Goal: Information Seeking & Learning: Learn about a topic

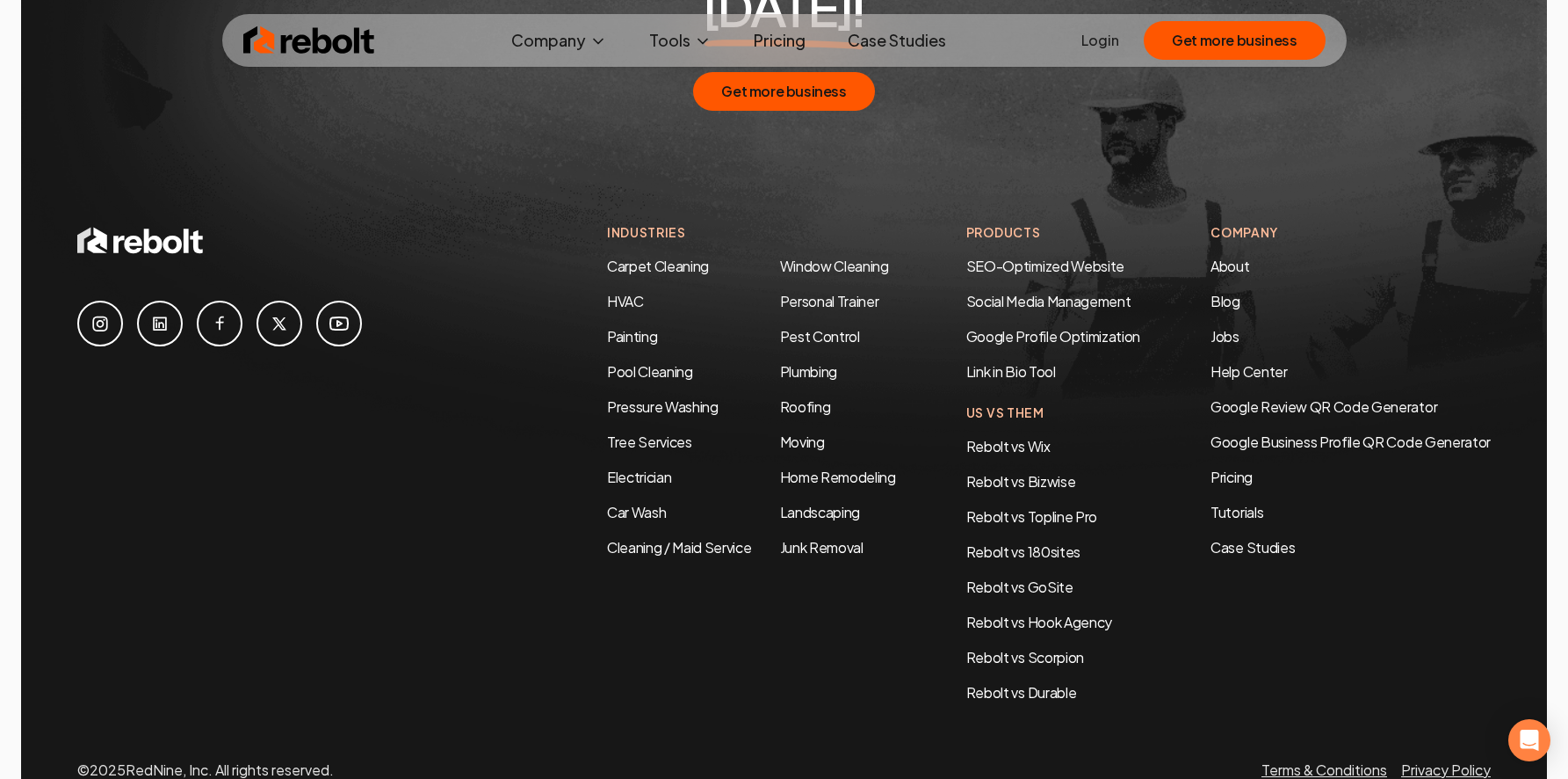
scroll to position [9307, 0]
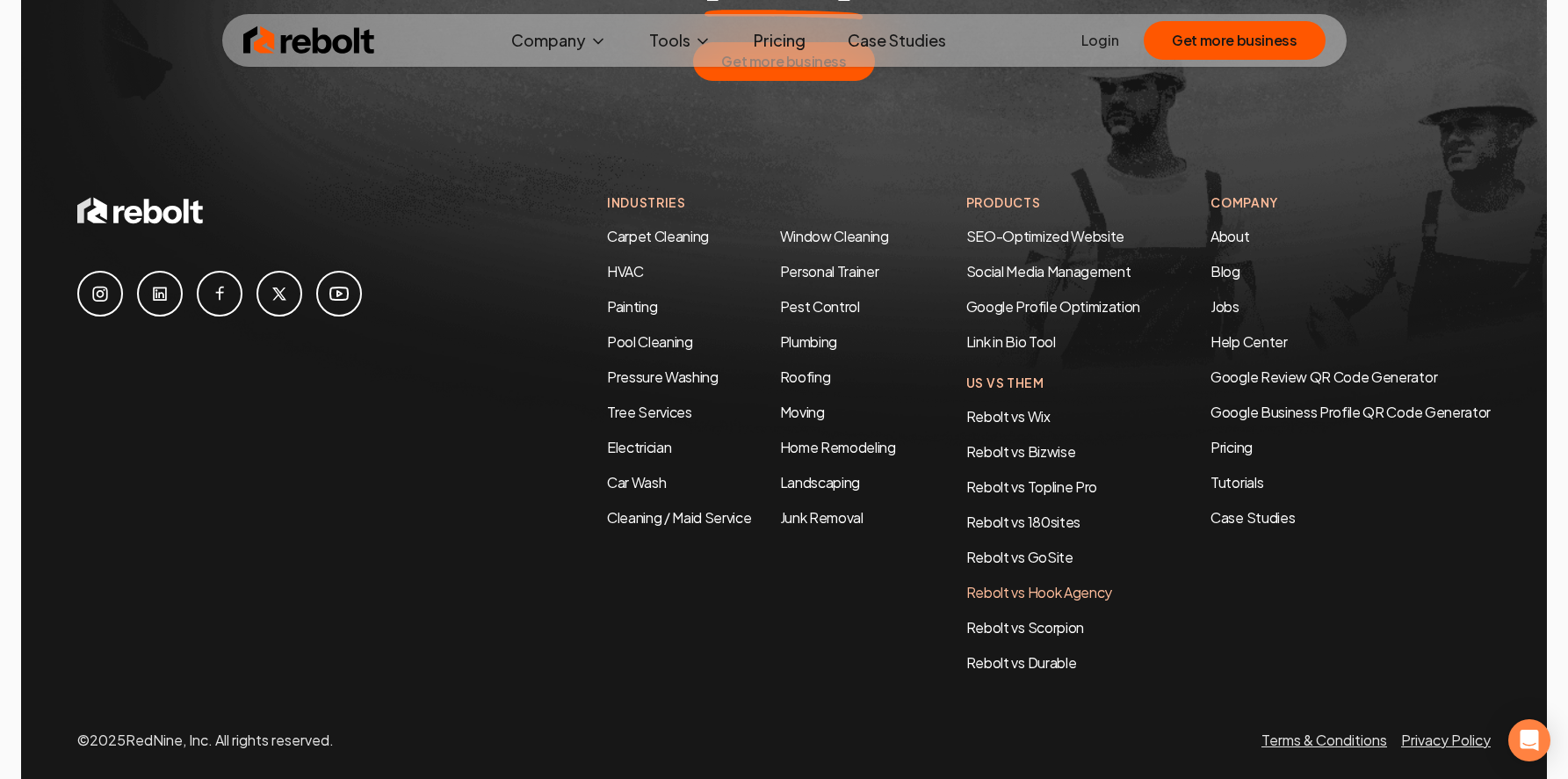
click at [1080, 582] on link "Rebolt vs Hook Agency" at bounding box center [1039, 591] width 146 height 19
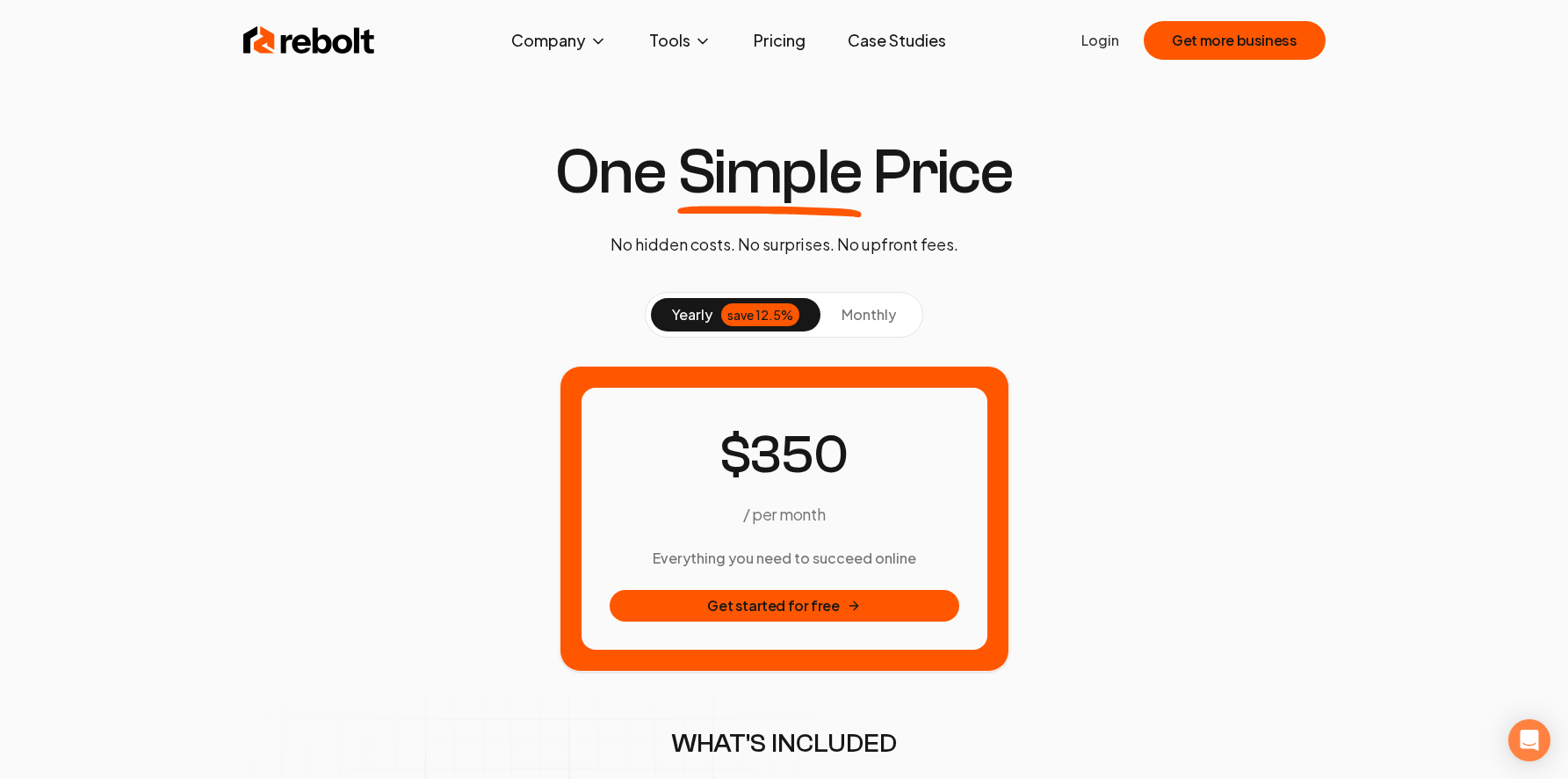
click at [844, 327] on button "monthly" at bounding box center [869, 315] width 97 height 33
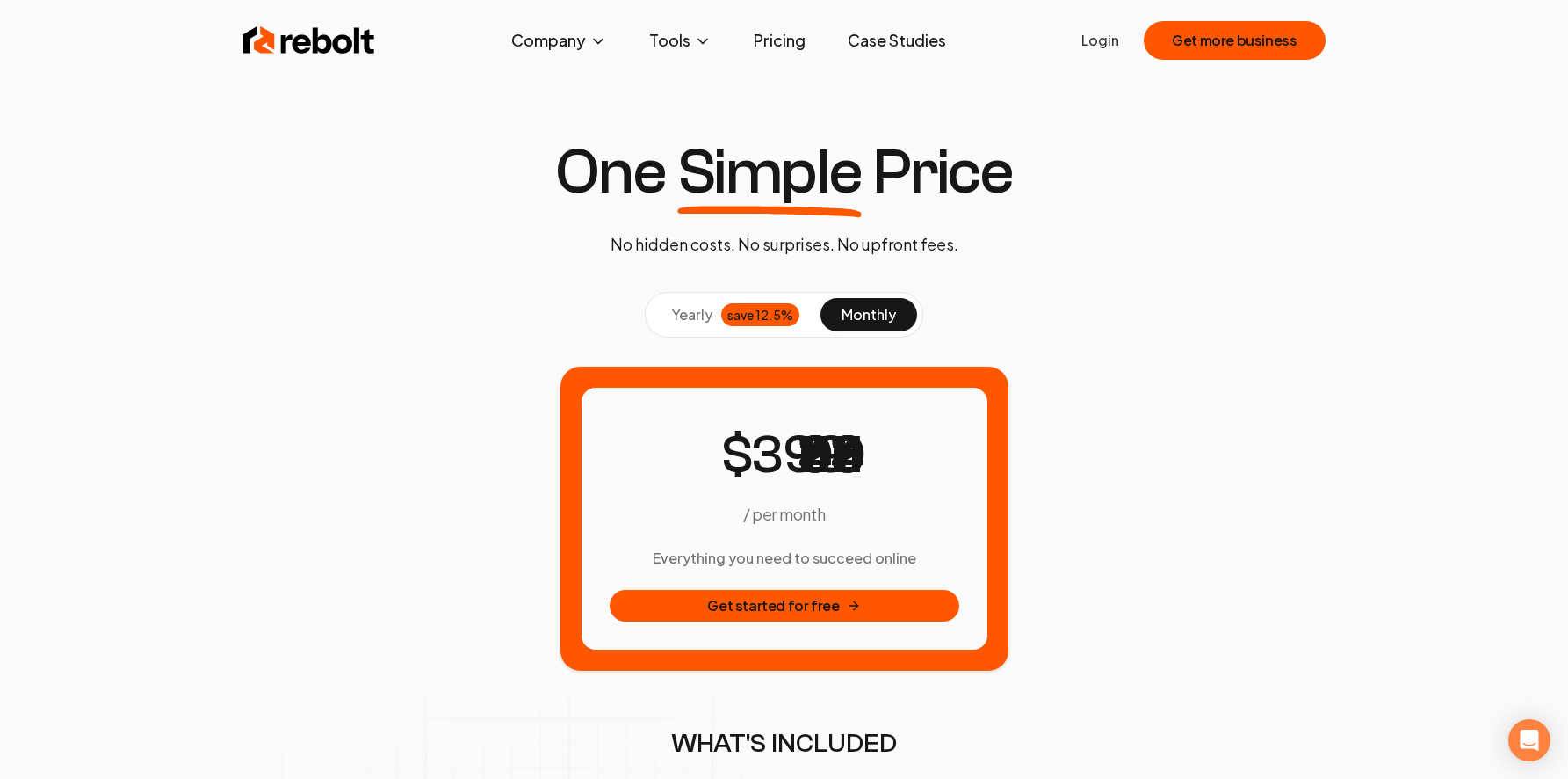
click at [745, 318] on div "save 12.5%" at bounding box center [760, 315] width 78 height 23
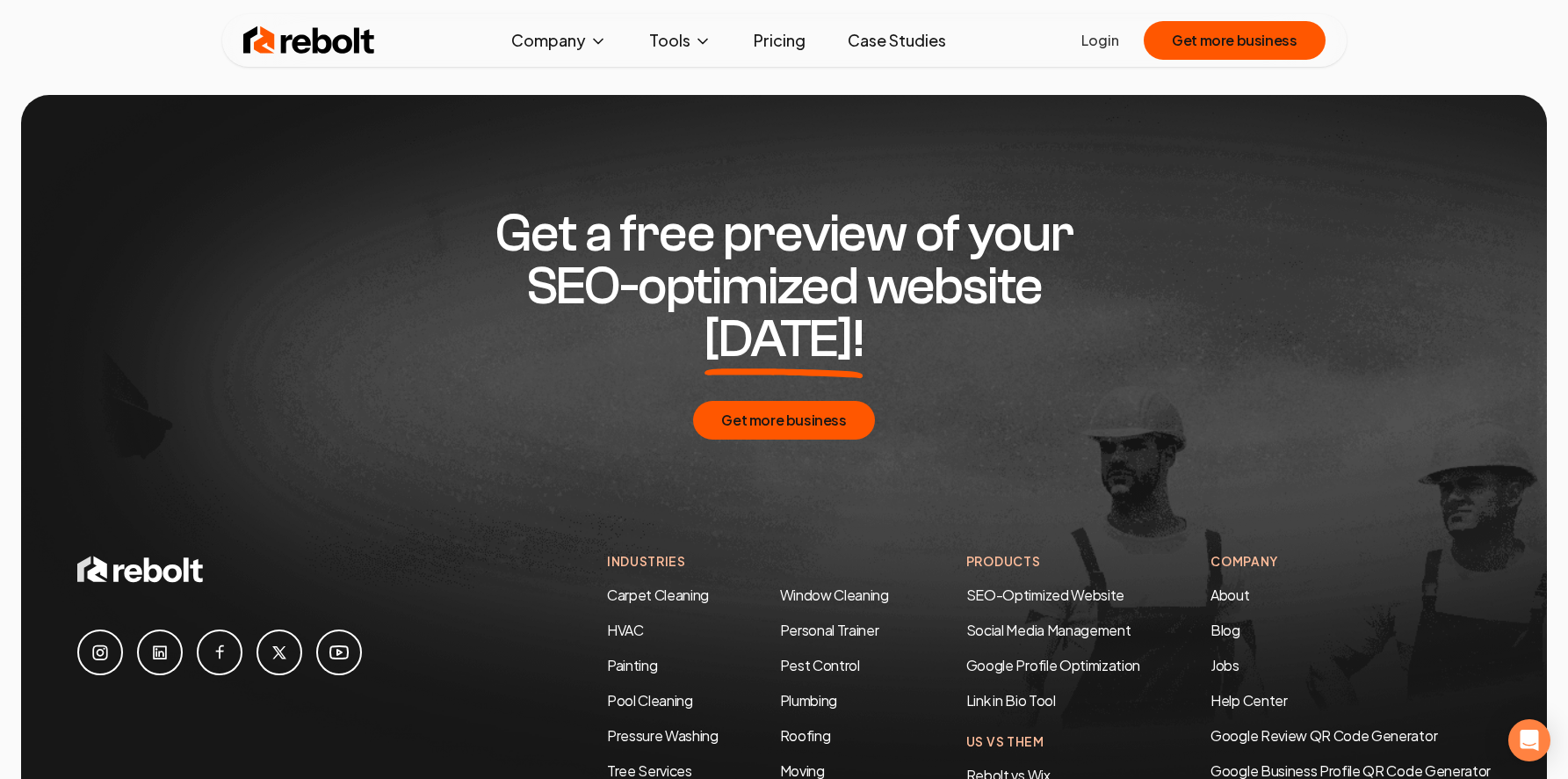
scroll to position [3291, 0]
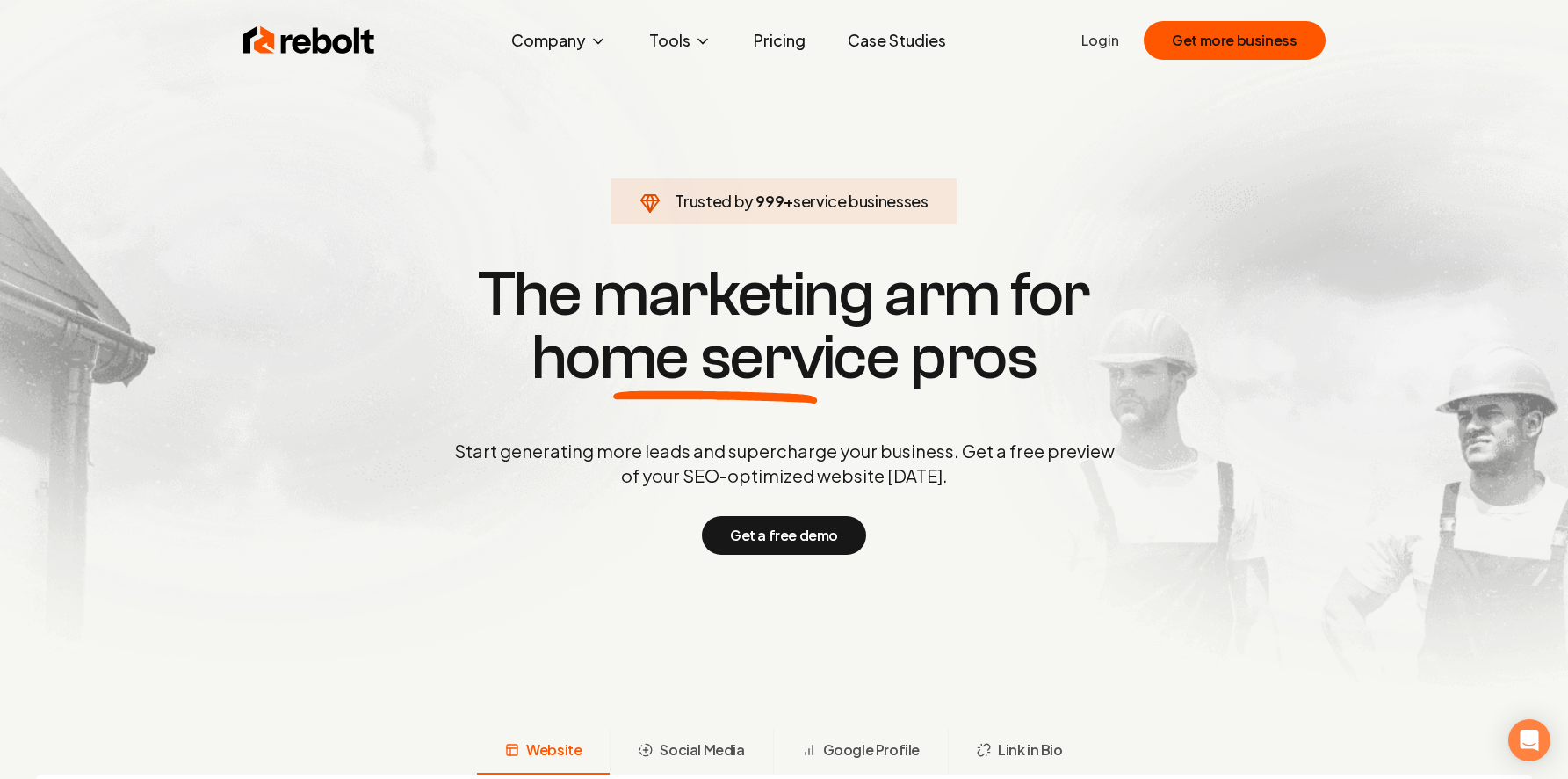
click at [1042, 495] on div "Start generating more leads and supercharge your business. Get a free preview o…" at bounding box center [784, 496] width 667 height 116
click at [830, 531] on button "Get a free demo" at bounding box center [784, 536] width 164 height 39
